Goal: Obtain resource: Download file/media

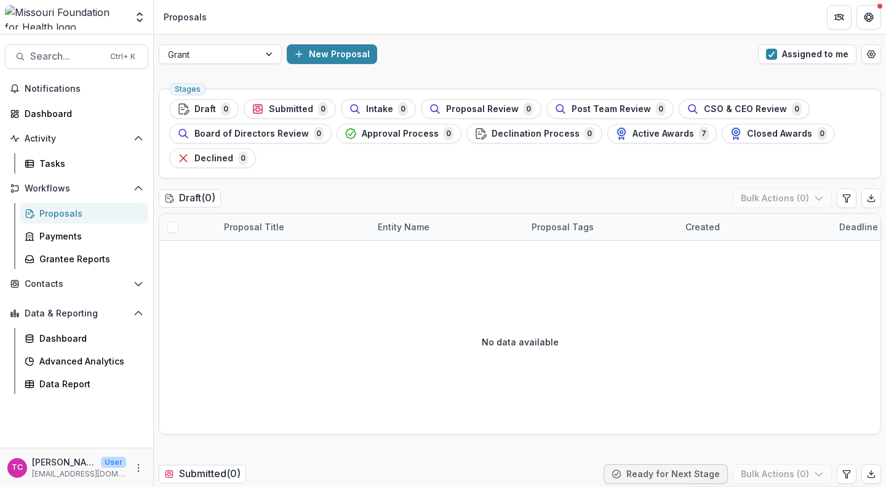
click at [768, 54] on span "button" at bounding box center [771, 54] width 11 height 11
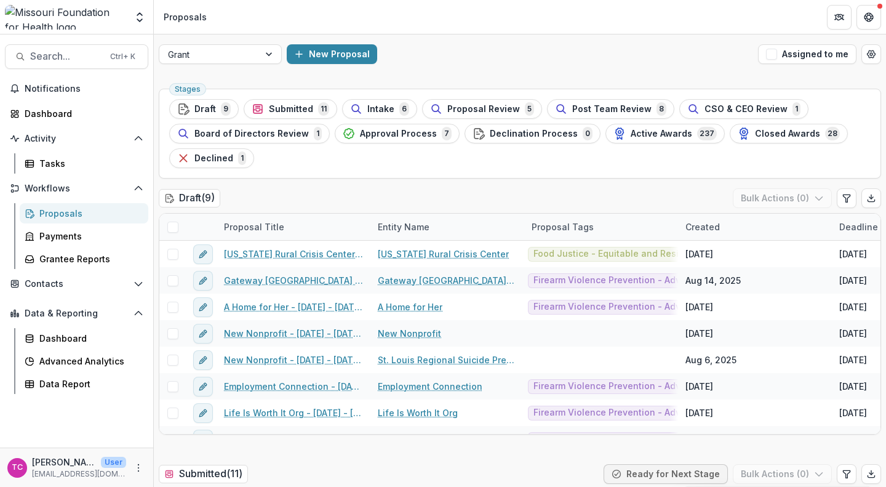
click at [286, 110] on span "Submitted" at bounding box center [291, 109] width 44 height 10
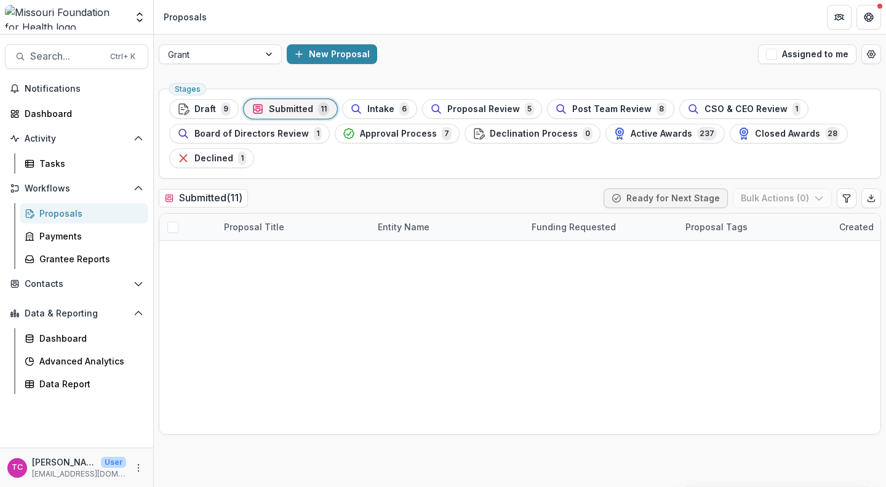
click at [258, 280] on link "Harvesting Health: Creating Equitable Local Food Systems Across Rural [GEOGRAPH…" at bounding box center [302, 280] width 122 height 13
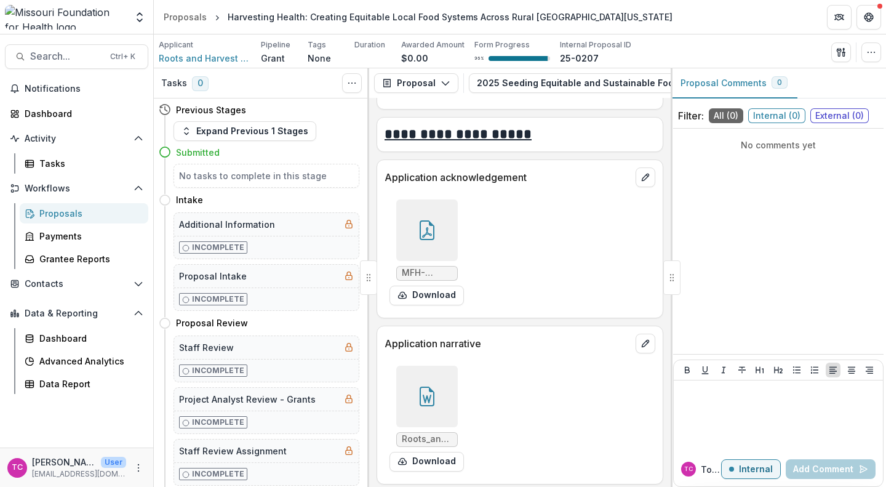
scroll to position [4664, 0]
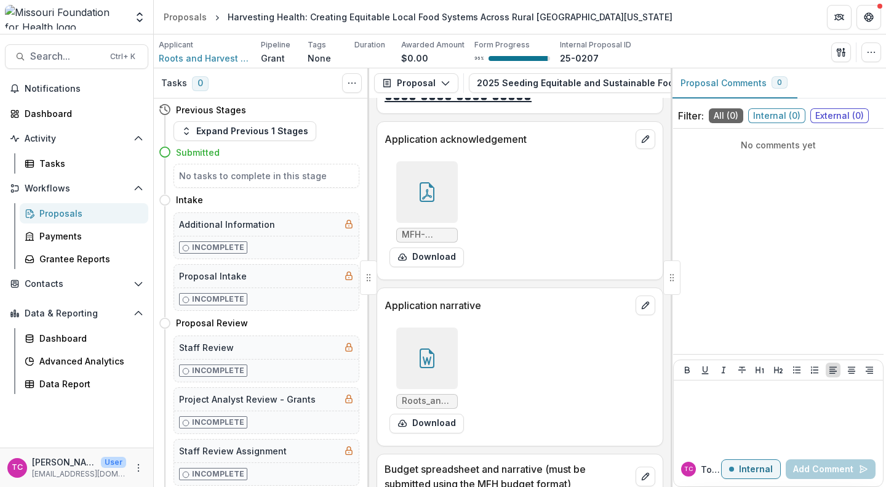
click at [420, 348] on icon at bounding box center [427, 358] width 20 height 20
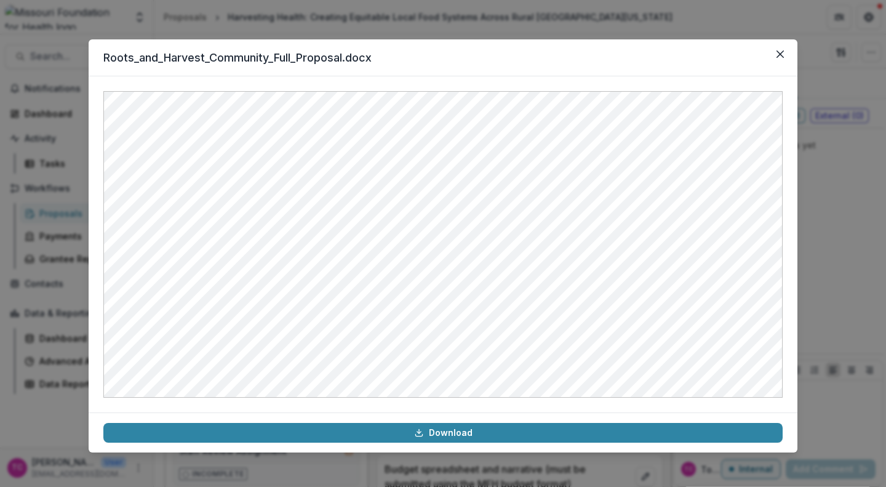
click at [393, 435] on link "Download" at bounding box center [442, 433] width 679 height 20
click at [780, 54] on icon "Close" at bounding box center [779, 53] width 7 height 7
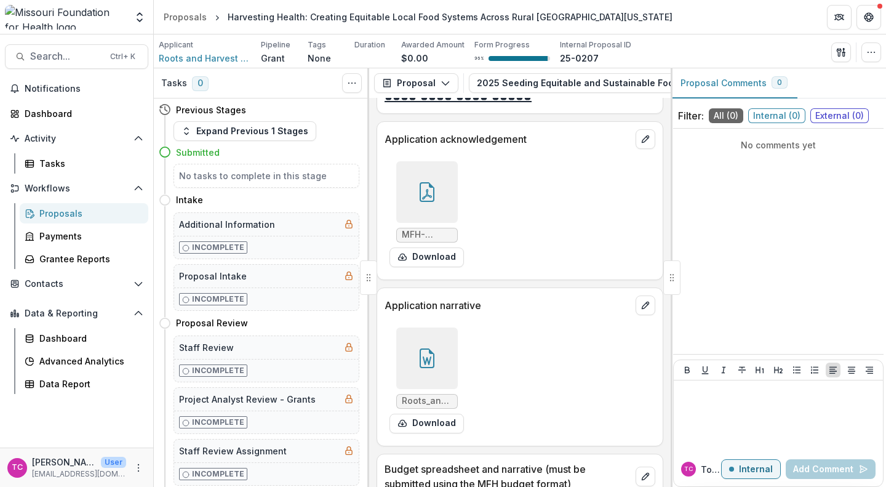
click at [180, 18] on div "Proposals" at bounding box center [185, 16] width 43 height 13
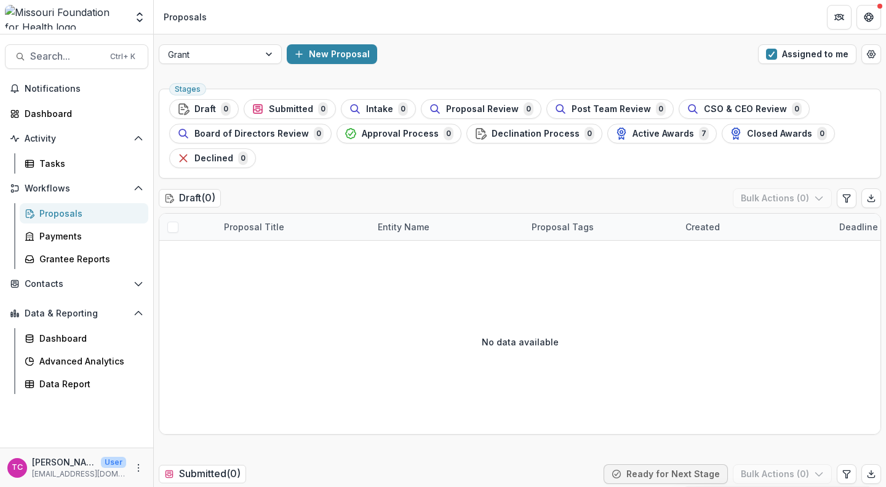
click at [766, 52] on span "button" at bounding box center [771, 54] width 11 height 11
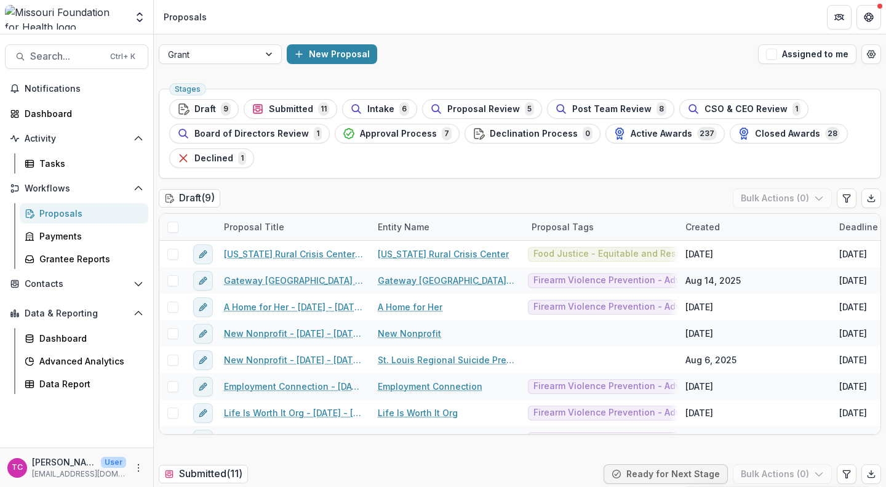
click at [758, 44] on button "Assigned to me" at bounding box center [807, 54] width 98 height 20
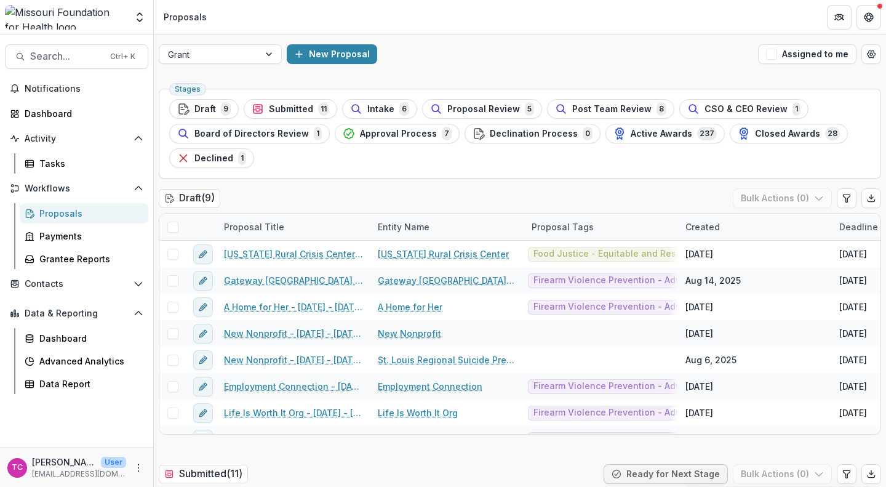
click at [758, 44] on button "Assigned to me" at bounding box center [807, 54] width 98 height 20
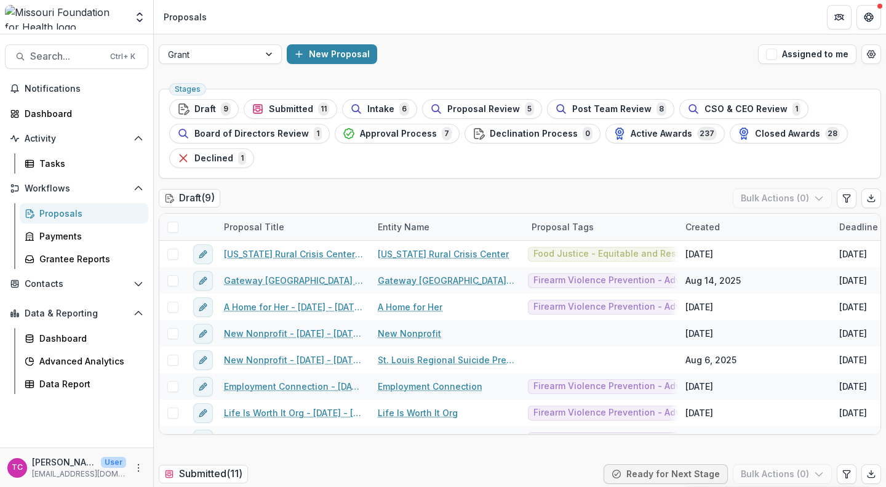
click at [758, 44] on button "Assigned to me" at bounding box center [807, 54] width 98 height 20
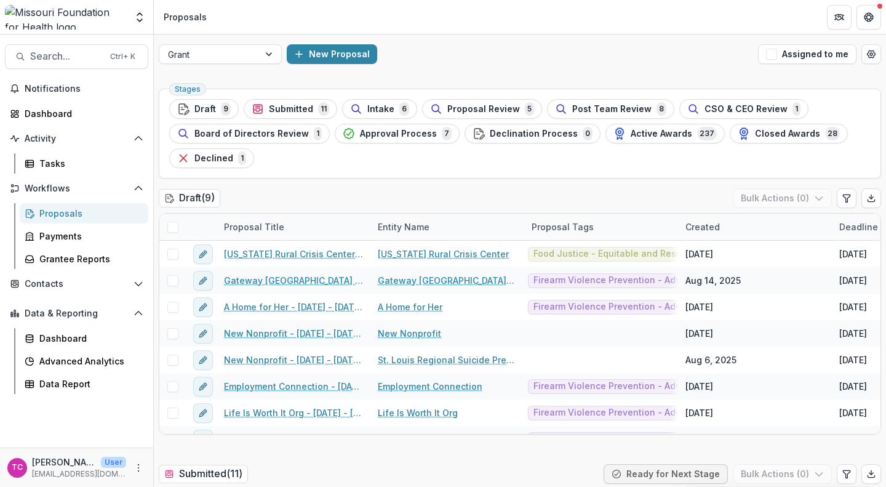
click at [758, 44] on button "Assigned to me" at bounding box center [807, 54] width 98 height 20
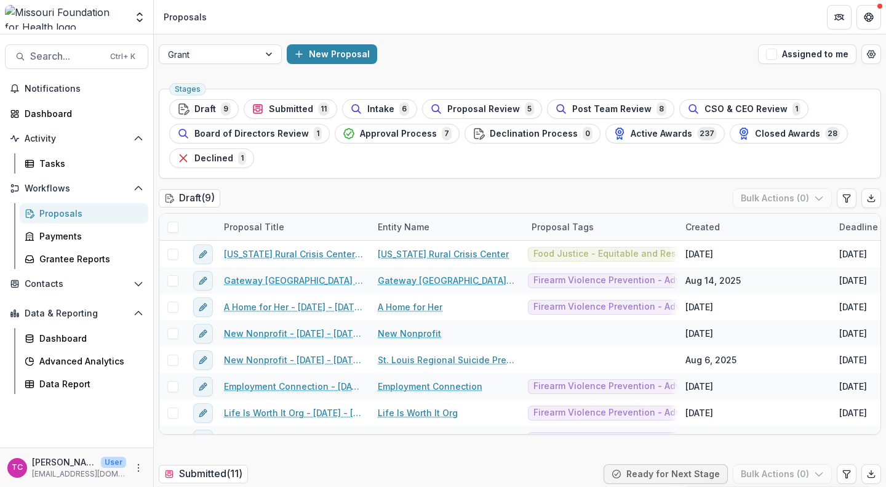
click at [758, 44] on button "Assigned to me" at bounding box center [807, 54] width 98 height 20
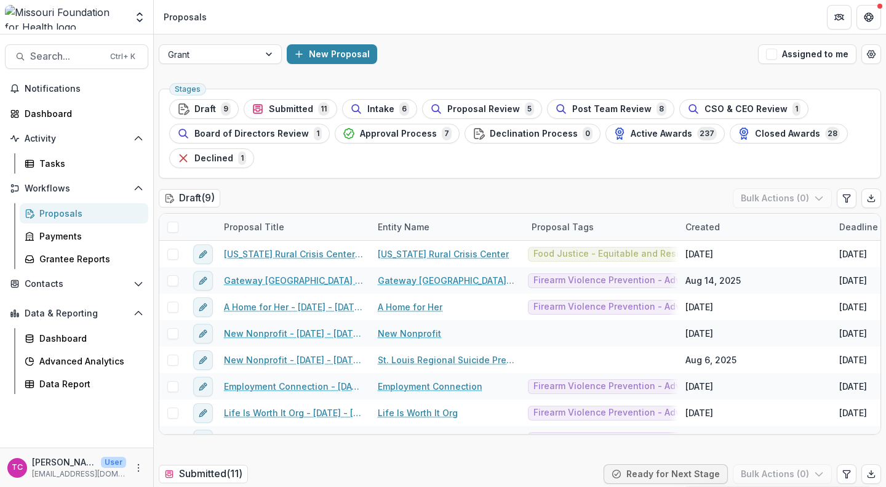
click at [758, 44] on button "Assigned to me" at bounding box center [807, 54] width 98 height 20
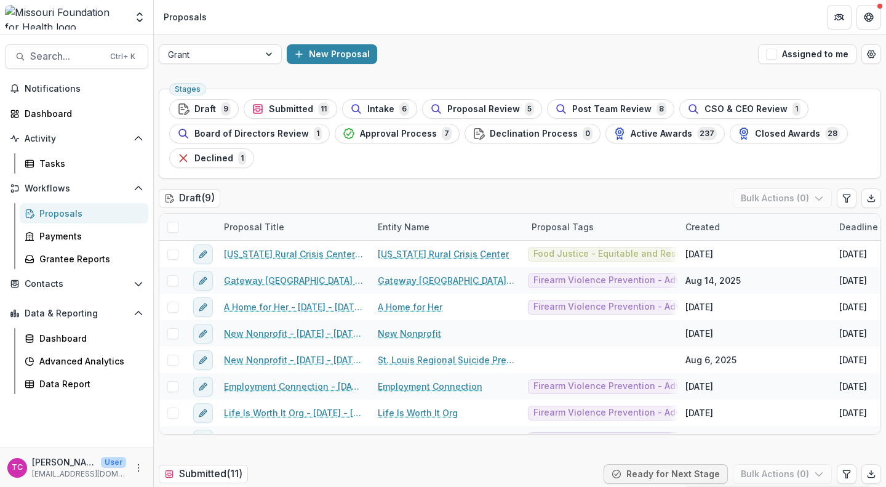
click at [758, 44] on button "Assigned to me" at bounding box center [807, 54] width 98 height 20
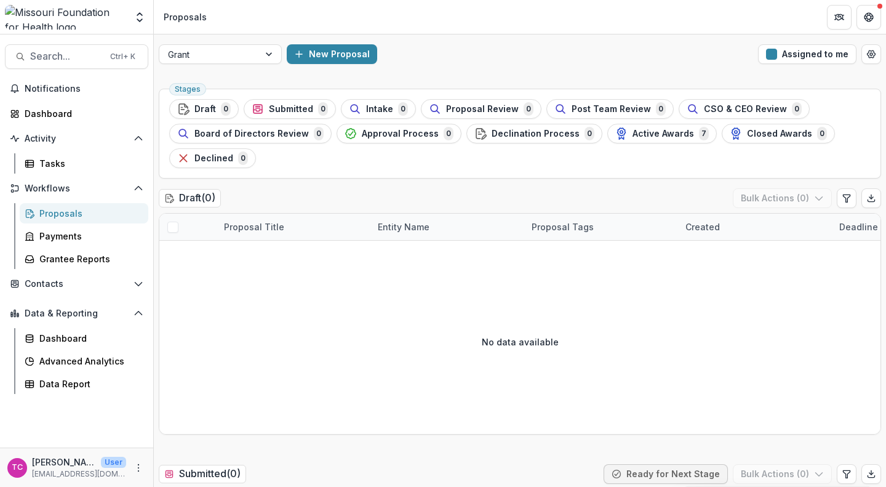
click at [769, 54] on span "button" at bounding box center [771, 54] width 11 height 11
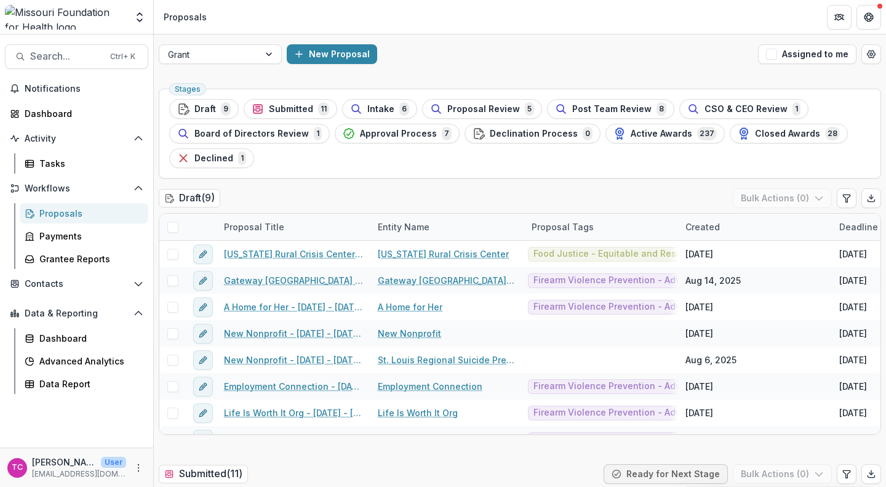
click at [303, 113] on span "Submitted" at bounding box center [291, 109] width 44 height 10
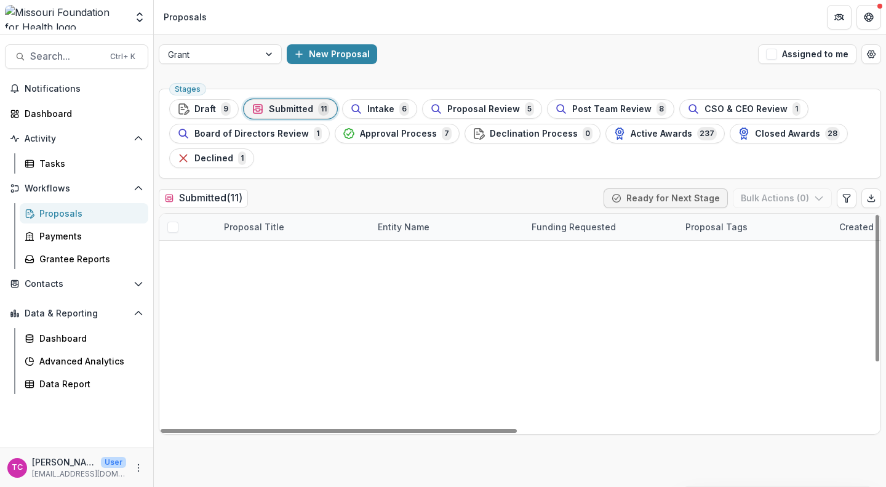
click at [277, 308] on link "Community Food Sovereignty Initiative (CFSI)" at bounding box center [302, 306] width 122 height 13
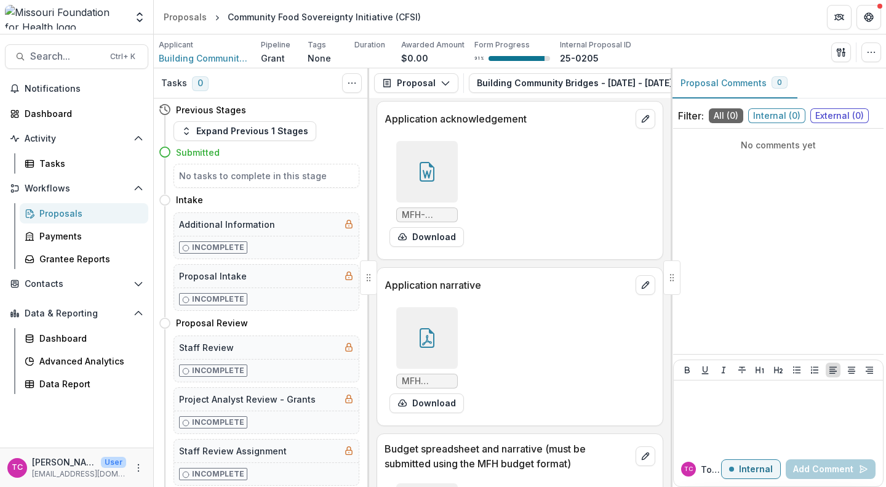
scroll to position [4331, 0]
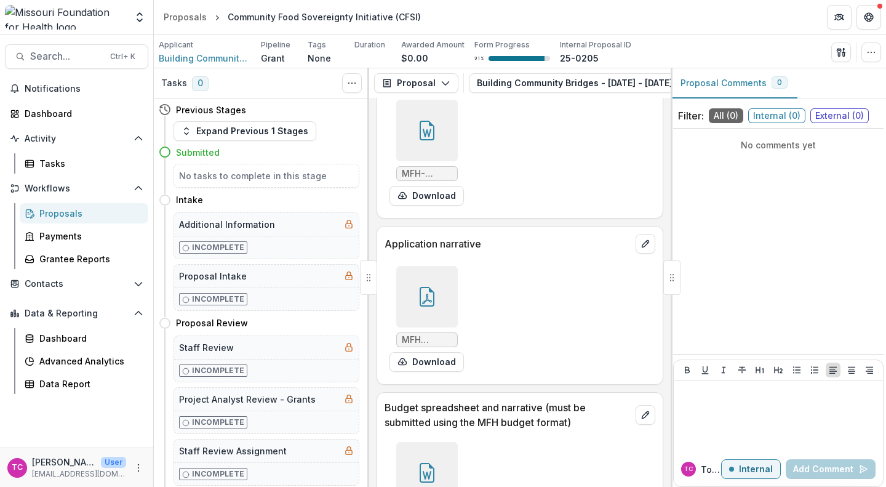
click at [425, 352] on button "Download" at bounding box center [426, 362] width 74 height 20
